Goal: Check status: Check status

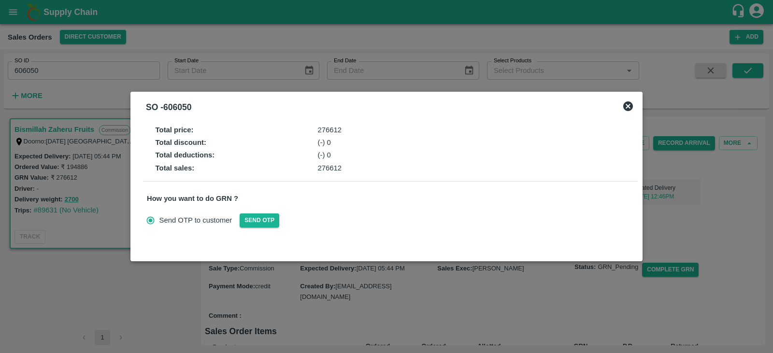
scroll to position [48, 0]
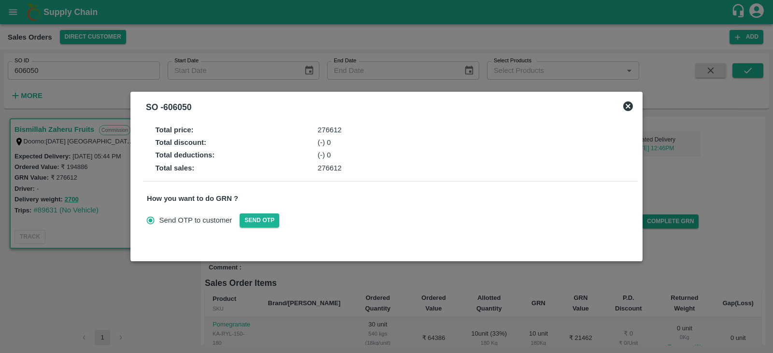
click at [146, 274] on div at bounding box center [386, 176] width 773 height 353
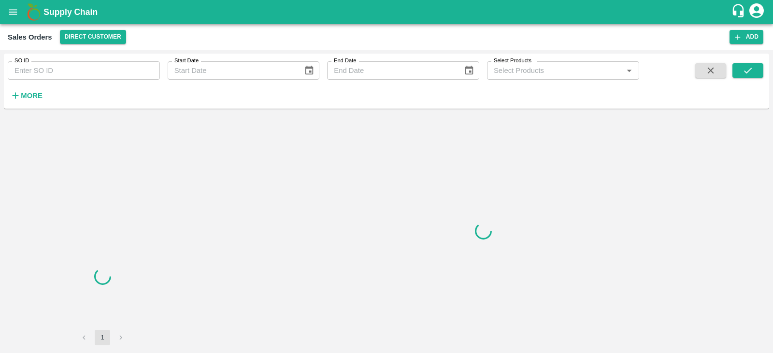
click at [59, 64] on input "SO ID" at bounding box center [84, 70] width 152 height 18
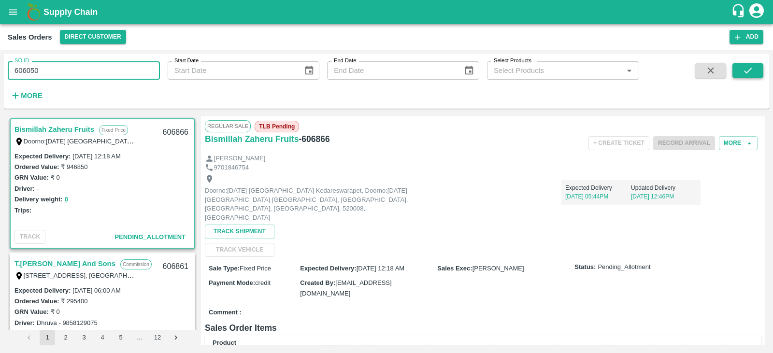
type input "606050"
drag, startPoint x: 741, startPoint y: 64, endPoint x: 716, endPoint y: 74, distance: 27.1
click at [741, 64] on button "submit" at bounding box center [748, 70] width 31 height 15
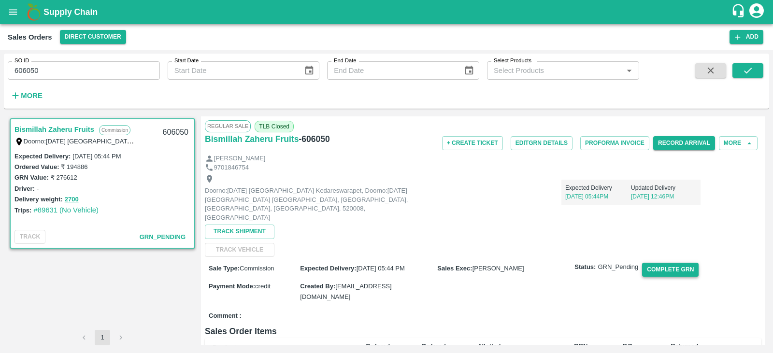
click at [659, 263] on button "Complete GRN" at bounding box center [670, 270] width 57 height 14
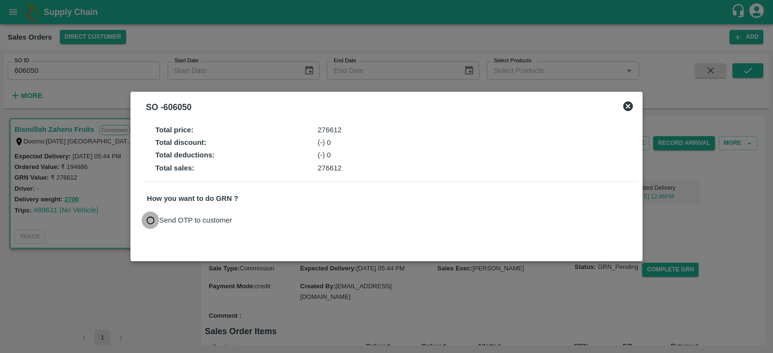
click at [151, 224] on input "Send OTP to customer" at bounding box center [151, 221] width 18 height 18
radio input "true"
click at [271, 224] on button "Send OTP" at bounding box center [260, 221] width 40 height 14
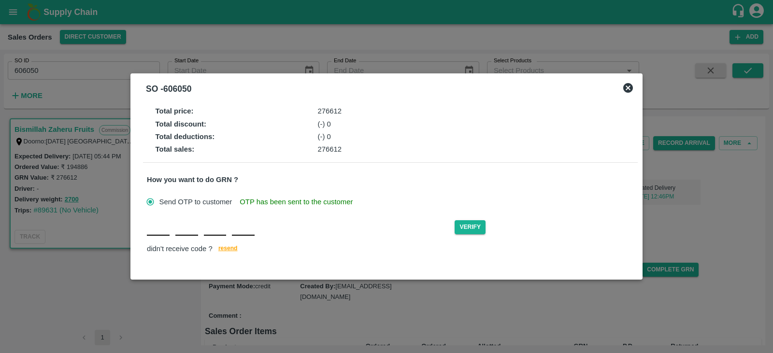
click at [159, 238] on div "Verify didn't receive code ? [GEOGRAPHIC_DATA]" at bounding box center [390, 236] width 487 height 37
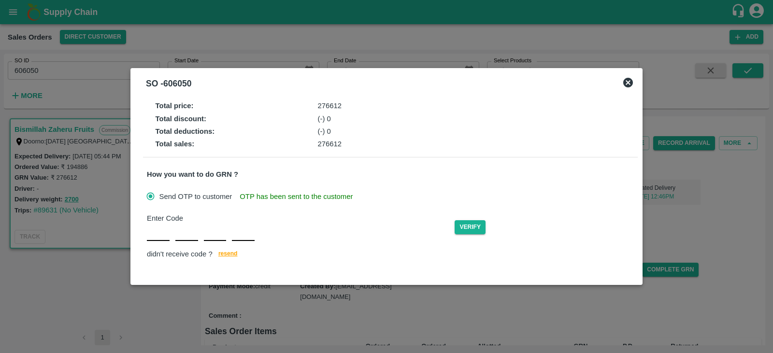
click at [630, 86] on icon at bounding box center [629, 83] width 12 height 12
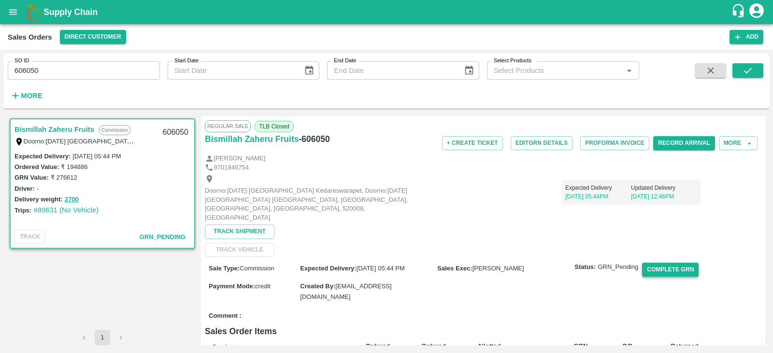
click at [670, 265] on button "Complete GRN" at bounding box center [670, 270] width 57 height 14
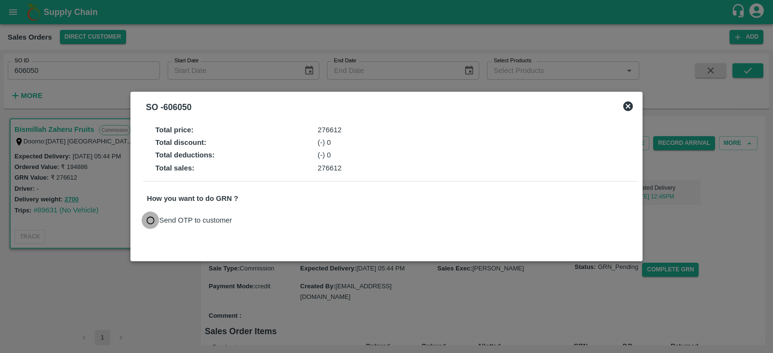
click at [145, 220] on input "Send OTP to customer" at bounding box center [151, 221] width 18 height 18
radio input "true"
click at [251, 223] on button "Send OTP" at bounding box center [260, 221] width 40 height 14
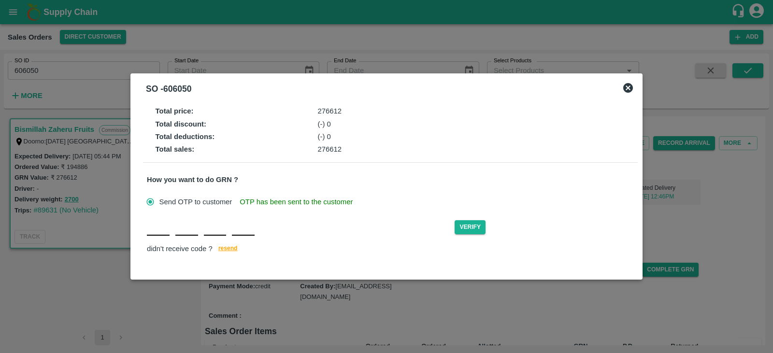
click at [152, 235] on input "text" at bounding box center [158, 226] width 23 height 17
type input "d"
type input "D"
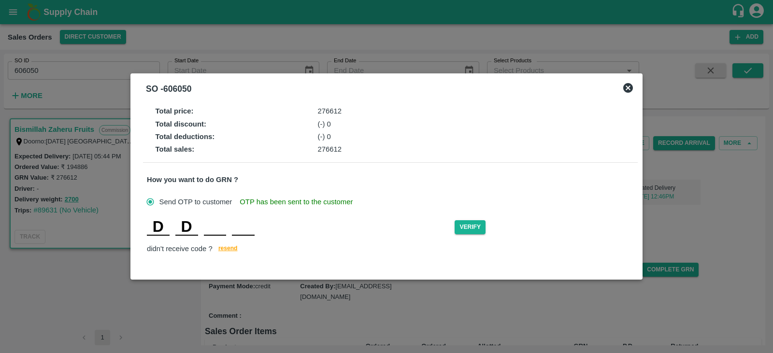
type input "I"
type input "D"
click at [473, 225] on button "Verify" at bounding box center [470, 227] width 31 height 14
click at [248, 228] on input "D" at bounding box center [243, 226] width 23 height 17
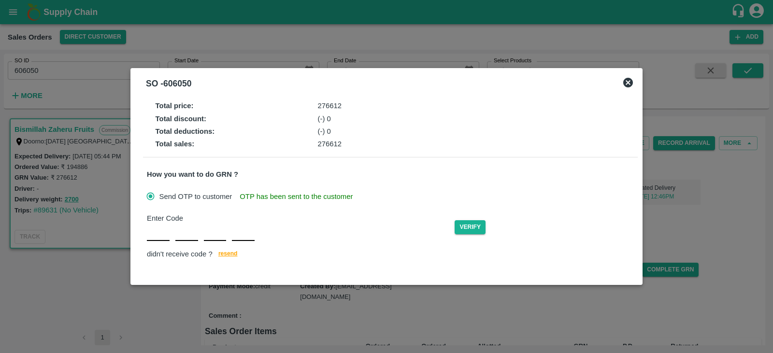
type input "G"
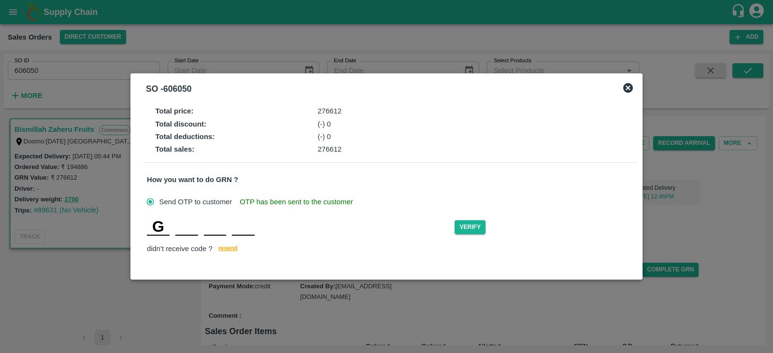
type input "G"
type input "Q"
type input "V"
click at [475, 230] on button "Verify" at bounding box center [470, 227] width 31 height 14
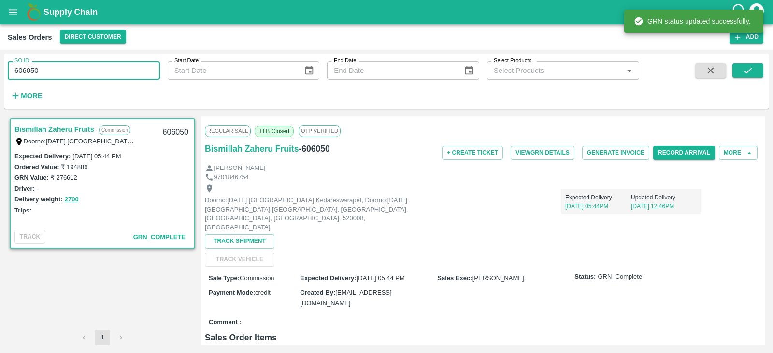
click at [91, 63] on input "606050" at bounding box center [84, 70] width 152 height 18
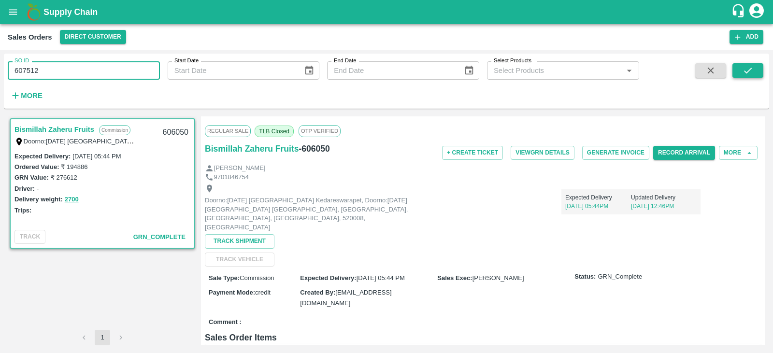
click at [742, 73] on button "submit" at bounding box center [748, 70] width 31 height 15
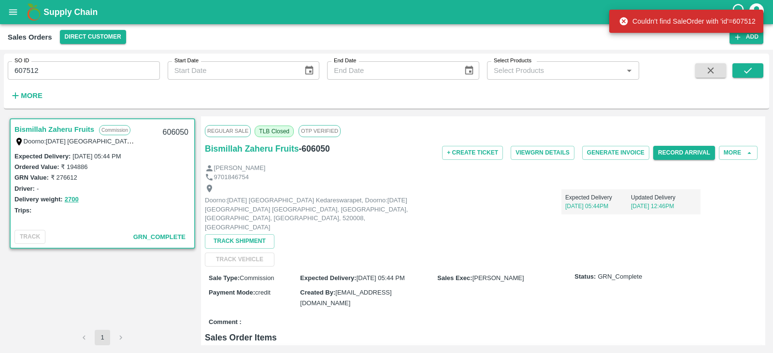
click at [57, 78] on input "607512" at bounding box center [84, 70] width 152 height 18
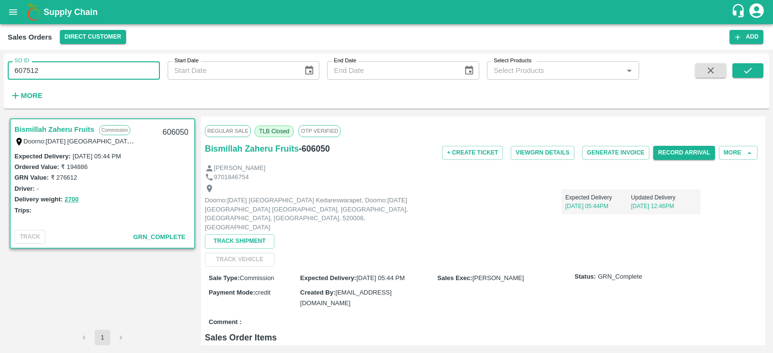
click at [25, 70] on input "607512" at bounding box center [84, 70] width 152 height 18
type input "605712"
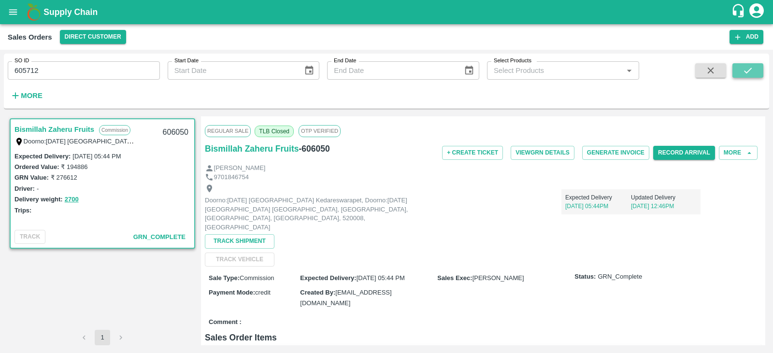
click at [748, 66] on icon "submit" at bounding box center [748, 70] width 11 height 11
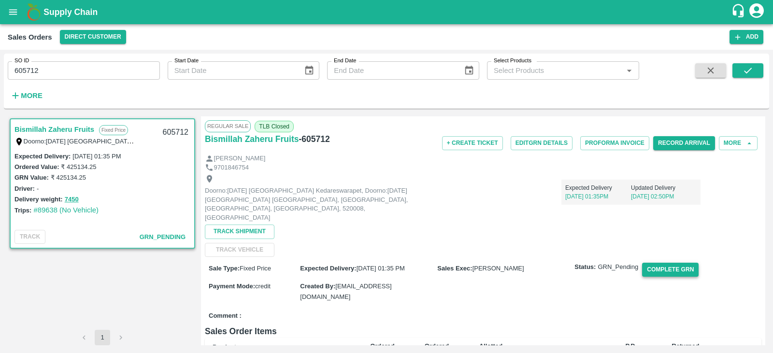
click at [673, 263] on button "Complete GRN" at bounding box center [670, 270] width 57 height 14
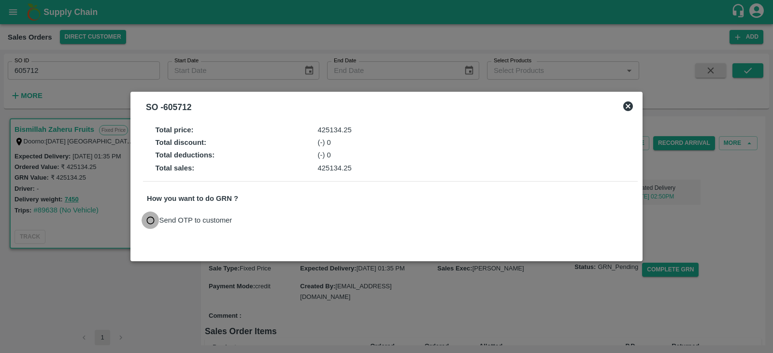
click at [153, 221] on input "Send OTP to customer" at bounding box center [151, 221] width 18 height 18
radio input "true"
click at [256, 220] on button "Send OTP" at bounding box center [260, 221] width 40 height 14
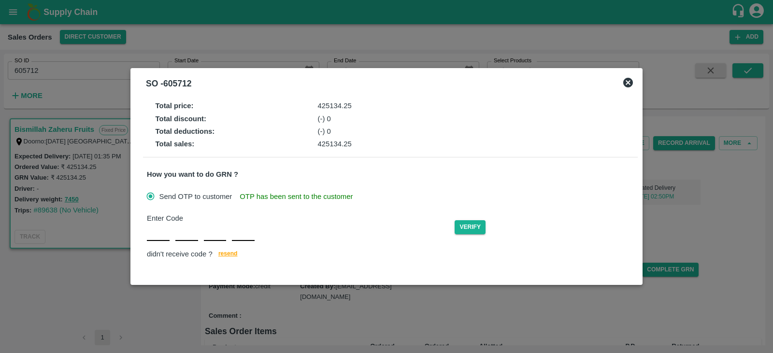
click at [156, 238] on div "Enter Code Verify didn't receive code ? [GEOGRAPHIC_DATA]" at bounding box center [390, 237] width 487 height 48
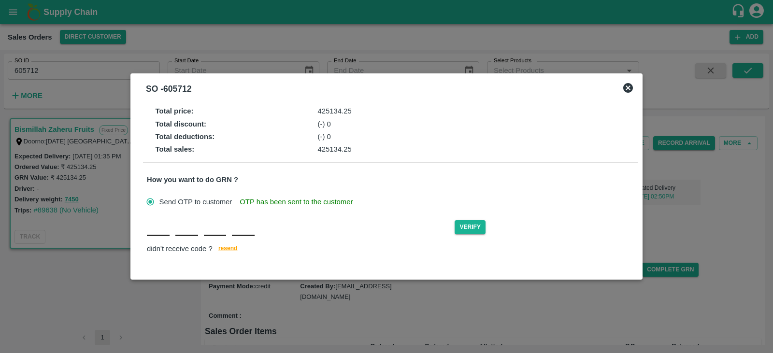
type input "P"
type input "X"
type input "U"
type input "Y"
click at [468, 229] on button "Verify" at bounding box center [470, 227] width 31 height 14
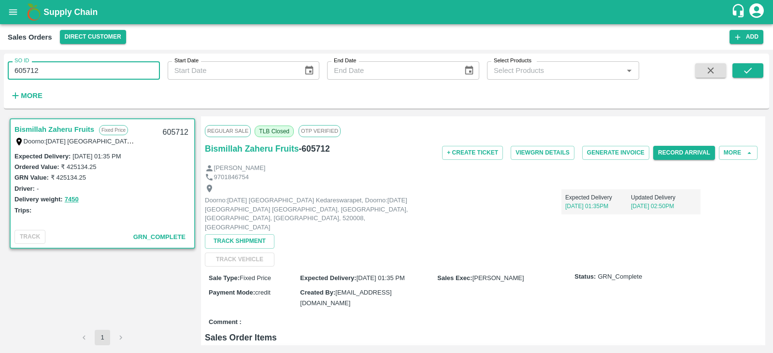
click at [74, 74] on input "605712" at bounding box center [84, 70] width 152 height 18
type input "605546"
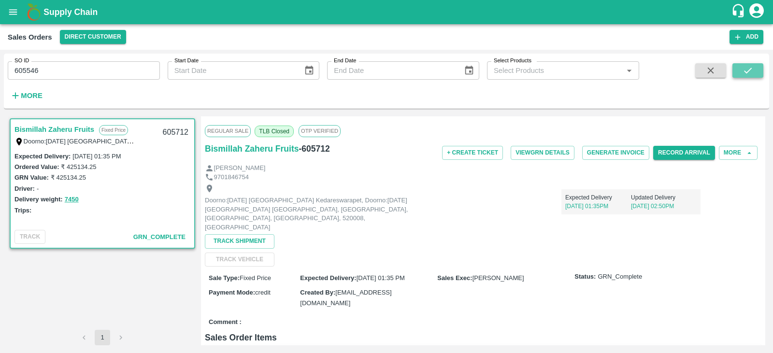
click at [747, 73] on icon "submit" at bounding box center [748, 70] width 11 height 11
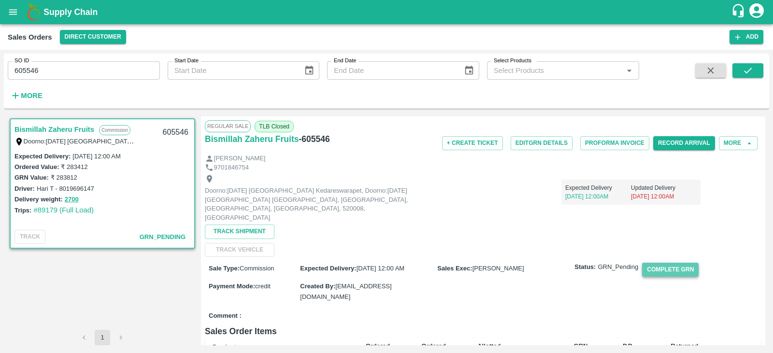
click at [669, 263] on button "Complete GRN" at bounding box center [670, 270] width 57 height 14
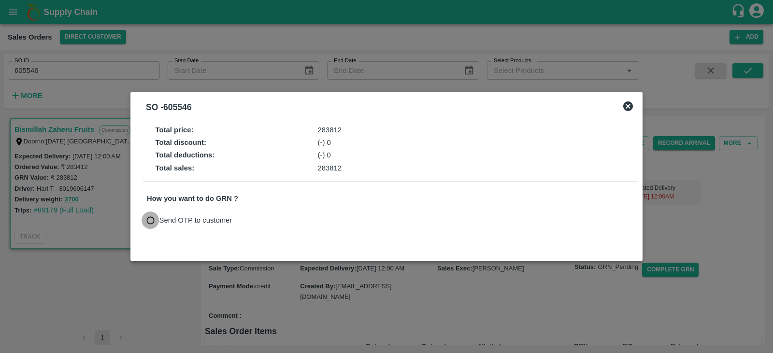
click at [154, 219] on input "Send OTP to customer" at bounding box center [151, 221] width 18 height 18
radio input "true"
click at [431, 313] on div at bounding box center [386, 176] width 773 height 353
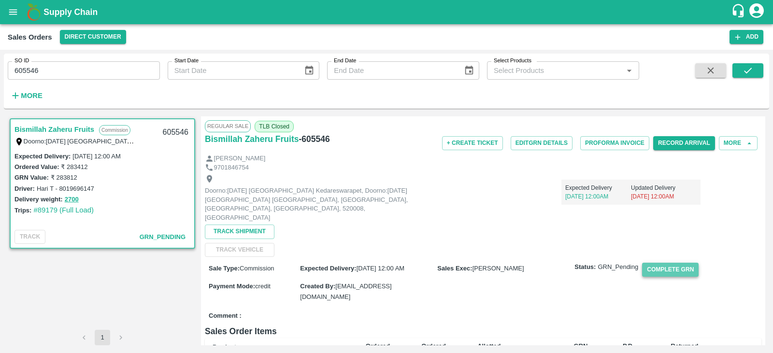
click at [660, 263] on button "Complete GRN" at bounding box center [670, 270] width 57 height 14
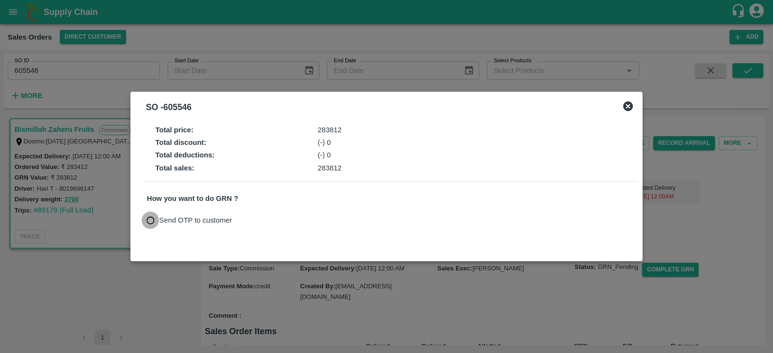
click at [146, 219] on input "Send OTP to customer" at bounding box center [151, 221] width 18 height 18
radio input "true"
click at [265, 221] on button "Send OTP" at bounding box center [260, 221] width 40 height 14
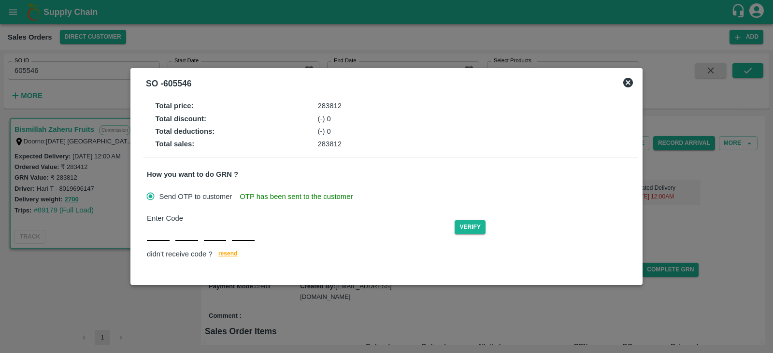
click at [517, 130] on div "Total deductions : (-) 0" at bounding box center [399, 131] width 487 height 11
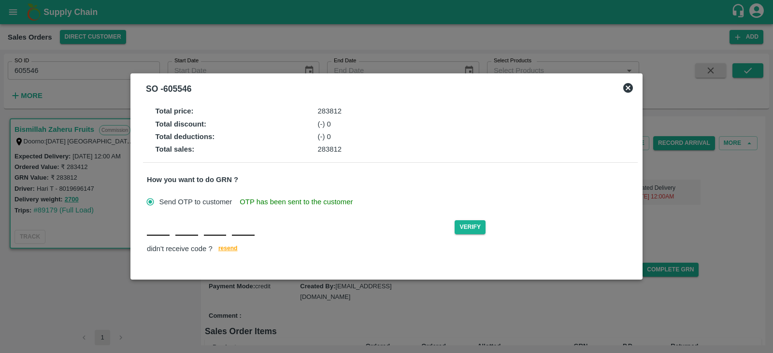
click at [170, 239] on div "Verify didn't receive code ? [GEOGRAPHIC_DATA]" at bounding box center [390, 236] width 487 height 37
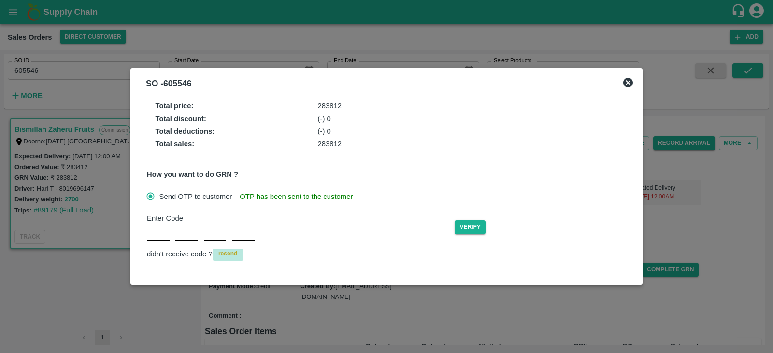
click at [230, 252] on span "resend" at bounding box center [227, 254] width 19 height 10
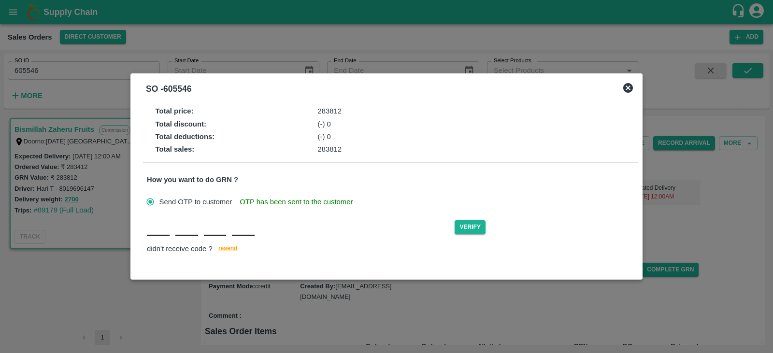
click at [156, 232] on input "text" at bounding box center [158, 226] width 23 height 17
type input "S"
type input "I"
type input "R"
type input "K"
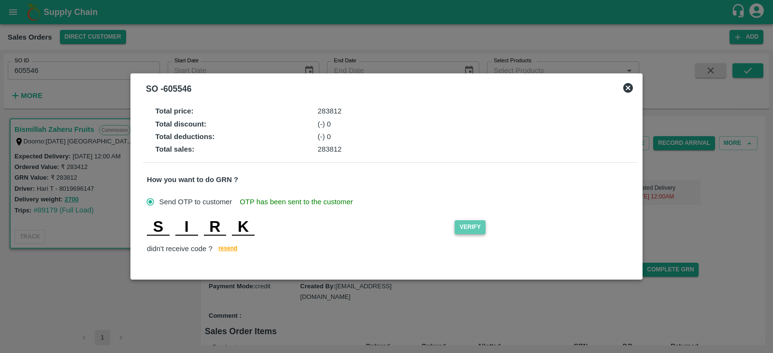
click at [472, 227] on button "Verify" at bounding box center [470, 227] width 31 height 14
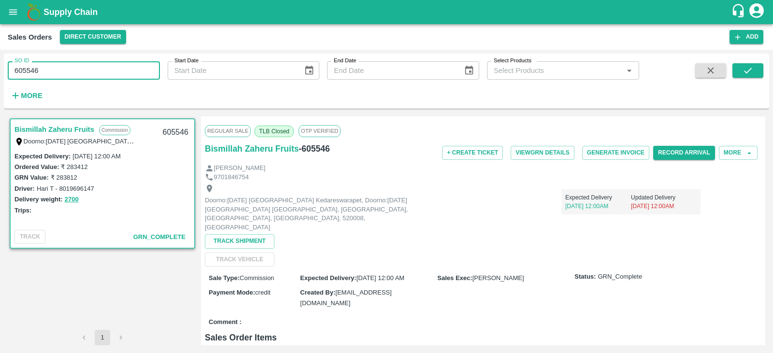
click at [73, 79] on input "605546" at bounding box center [84, 70] width 152 height 18
click at [77, 73] on input "605546" at bounding box center [84, 70] width 152 height 18
type input "606045"
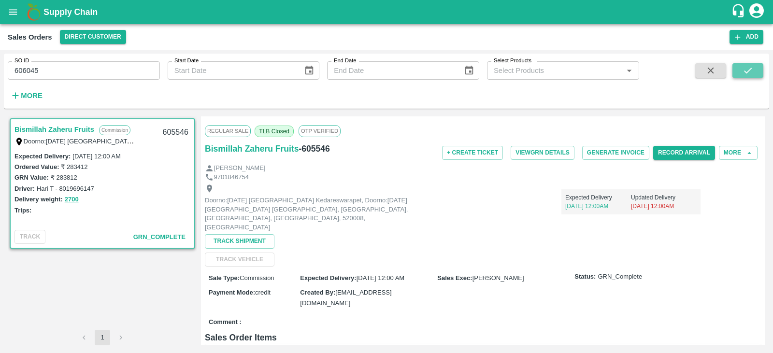
click at [740, 73] on button "submit" at bounding box center [748, 70] width 31 height 15
